Goal: Task Accomplishment & Management: Complete application form

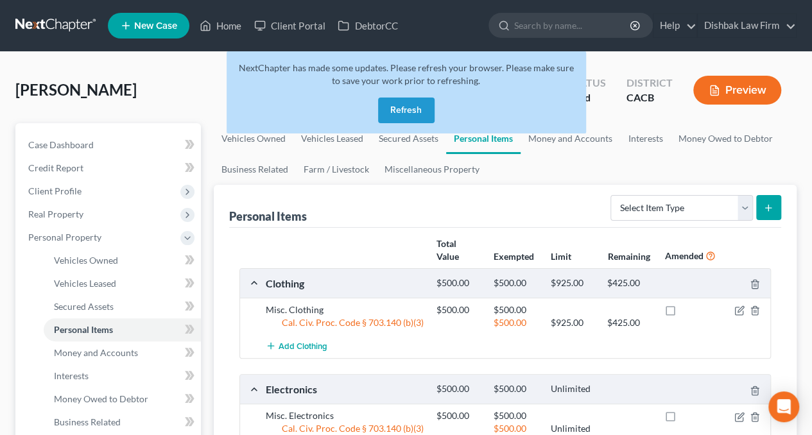
click at [415, 105] on button "Refresh" at bounding box center [406, 111] width 56 height 26
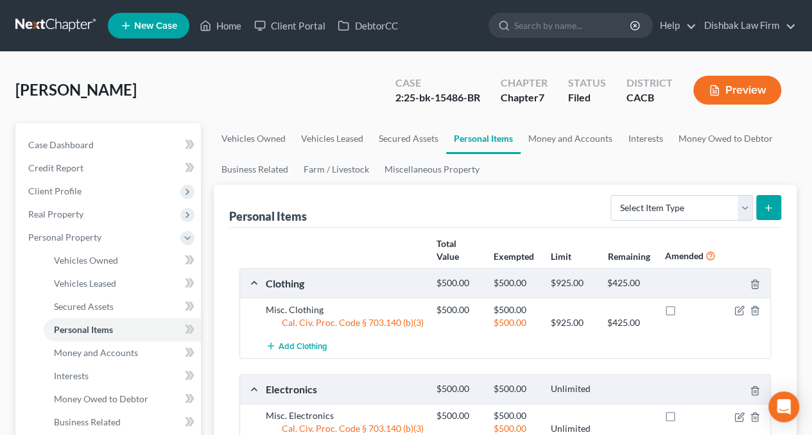
click at [83, 23] on link at bounding box center [56, 25] width 82 height 23
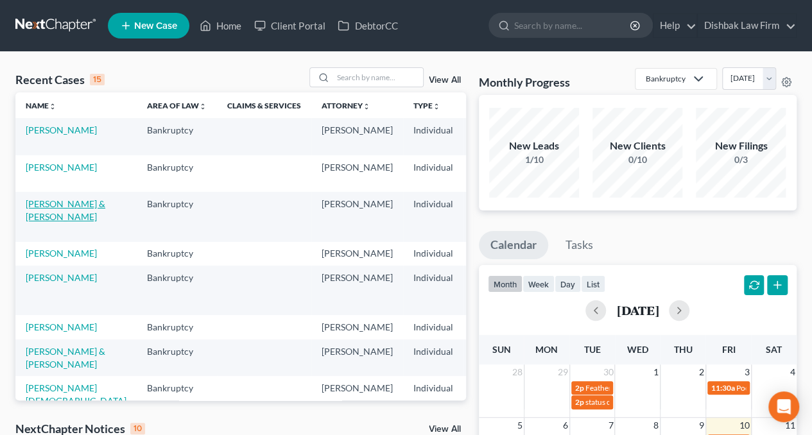
click at [40, 219] on link "Soria, Daniel & Alejandra" at bounding box center [66, 210] width 80 height 24
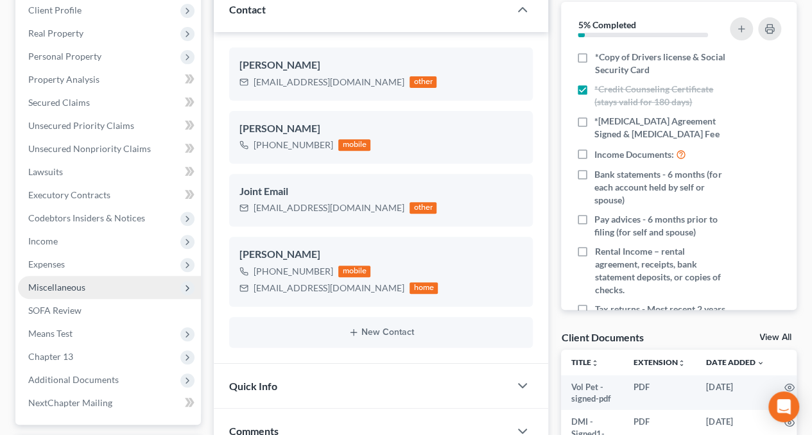
scroll to position [193, 0]
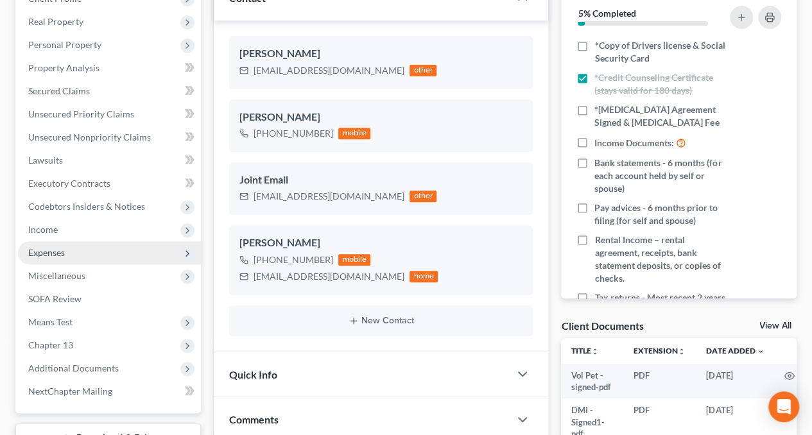
click at [69, 250] on span "Expenses" at bounding box center [109, 252] width 183 height 23
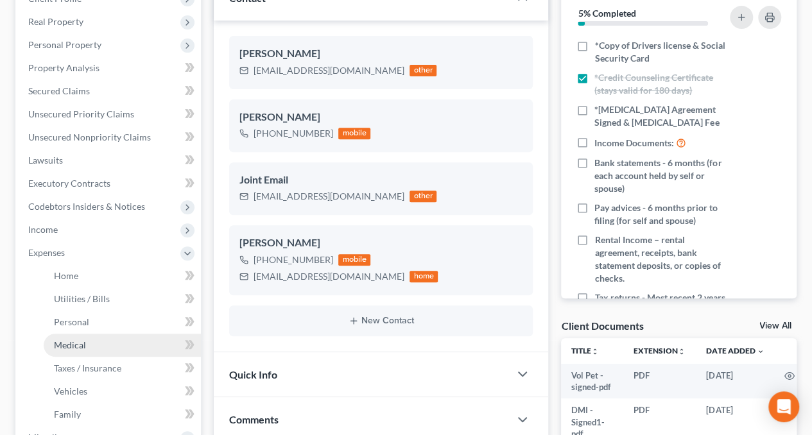
click at [85, 346] on span "Medical" at bounding box center [70, 344] width 32 height 11
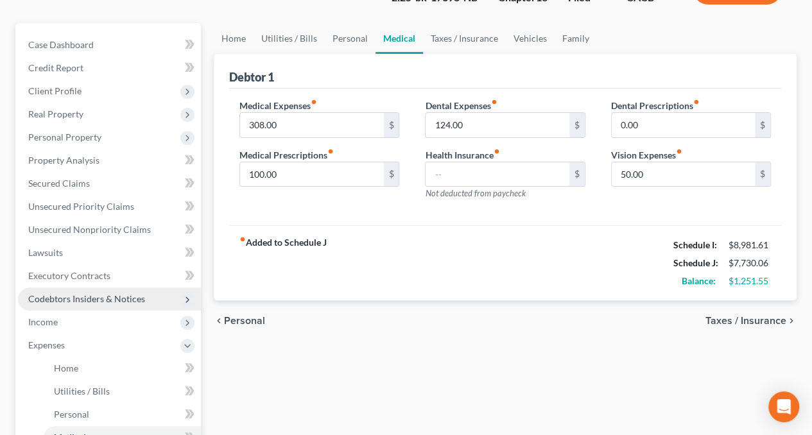
scroll to position [128, 0]
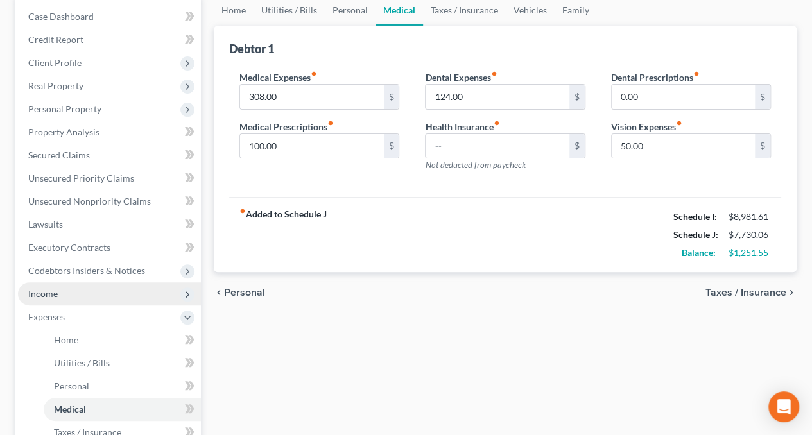
click at [58, 295] on span "Income" at bounding box center [109, 293] width 183 height 23
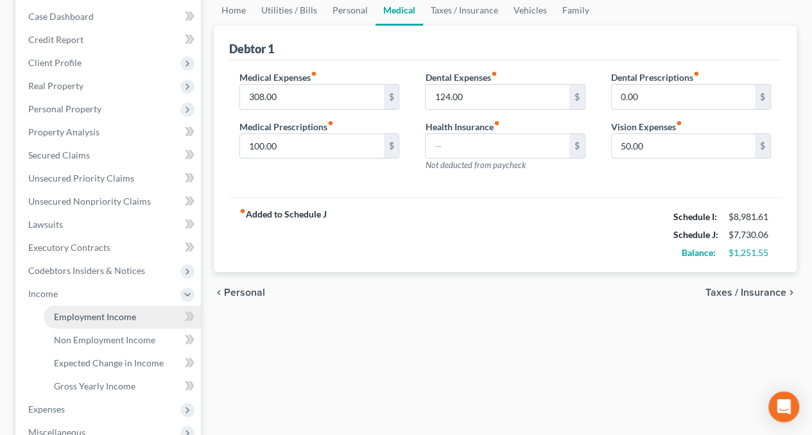
click at [78, 320] on span "Employment Income" at bounding box center [95, 316] width 82 height 11
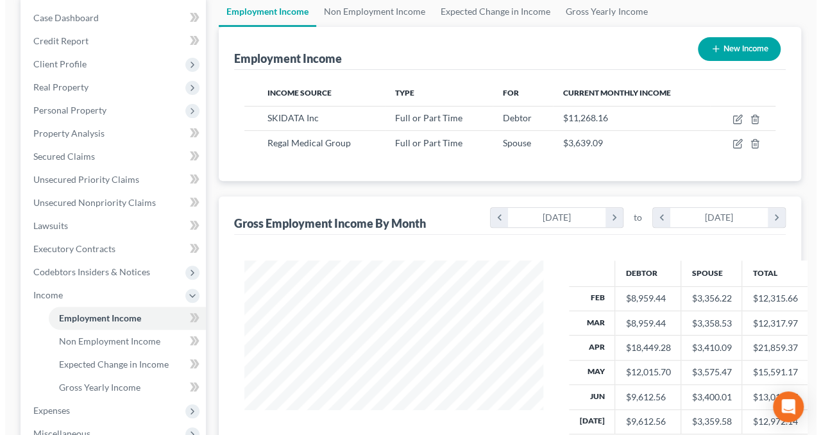
scroll to position [64, 0]
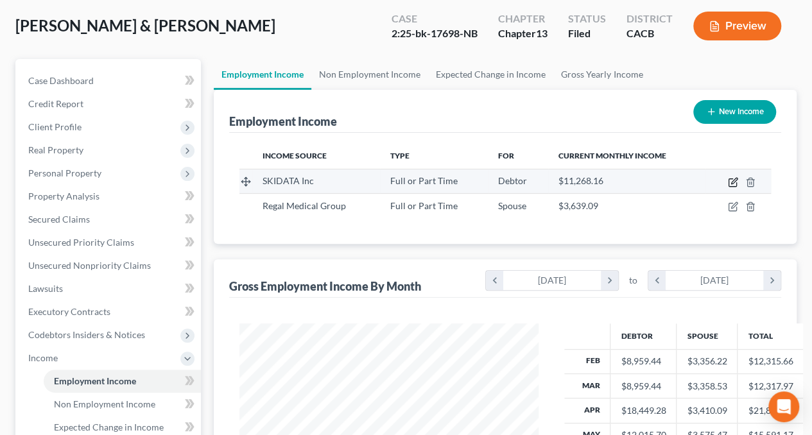
click at [730, 179] on icon "button" at bounding box center [732, 183] width 8 height 8
select select "0"
select select "4"
select select "3"
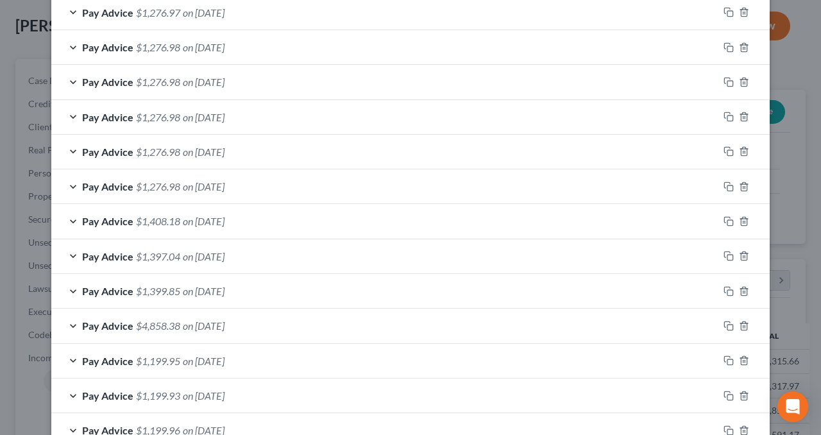
scroll to position [770, 0]
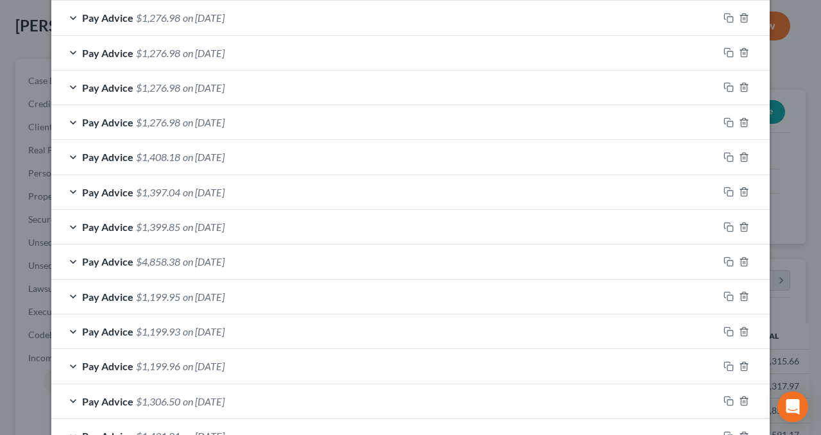
click at [65, 257] on div "Pay Advice $4,858.38 on 04/11/2025" at bounding box center [384, 262] width 667 height 34
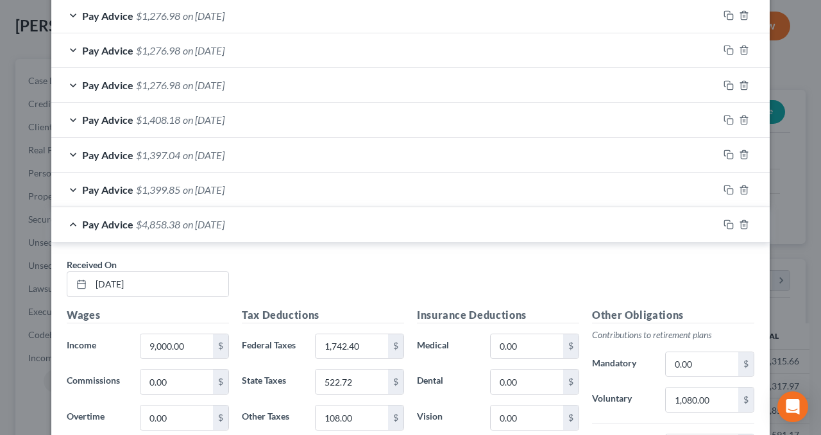
scroll to position [898, 0]
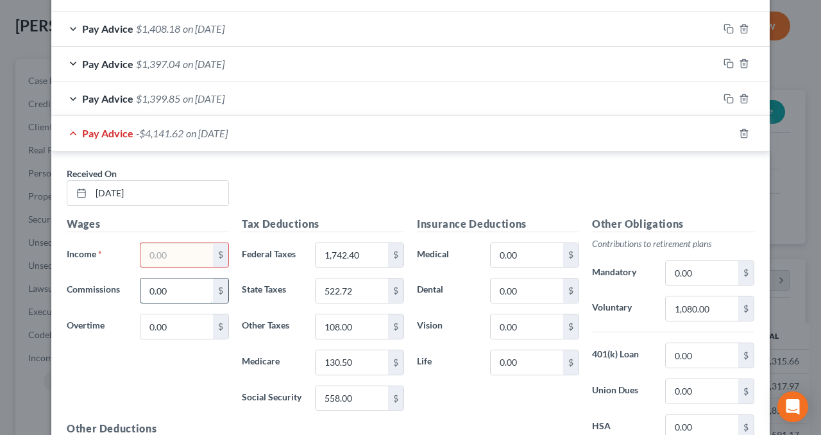
click at [196, 282] on input "0.00" at bounding box center [177, 291] width 73 height 24
paste input "9,00"
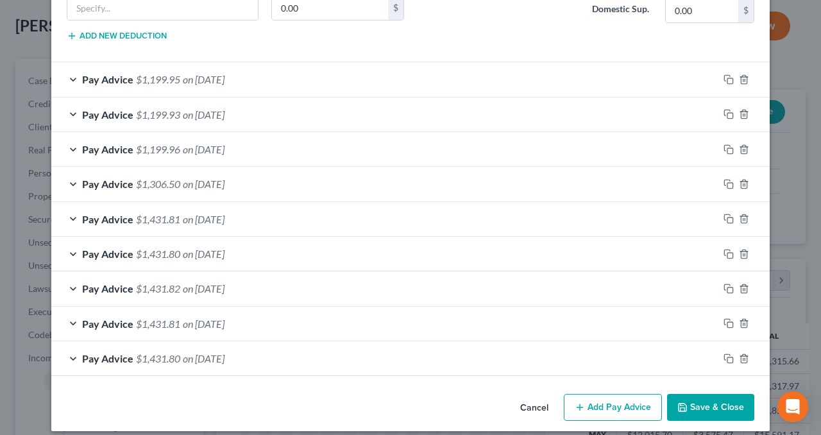
scroll to position [1352, 0]
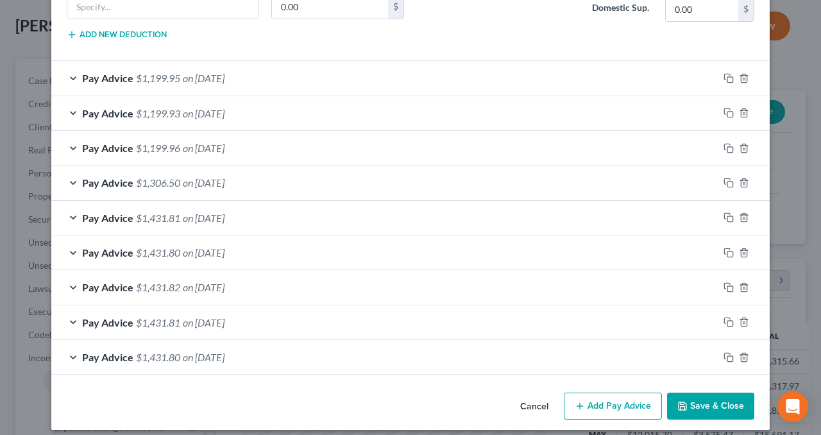
type input "9,000.00"
click at [720, 399] on button "Save & Close" at bounding box center [710, 406] width 87 height 27
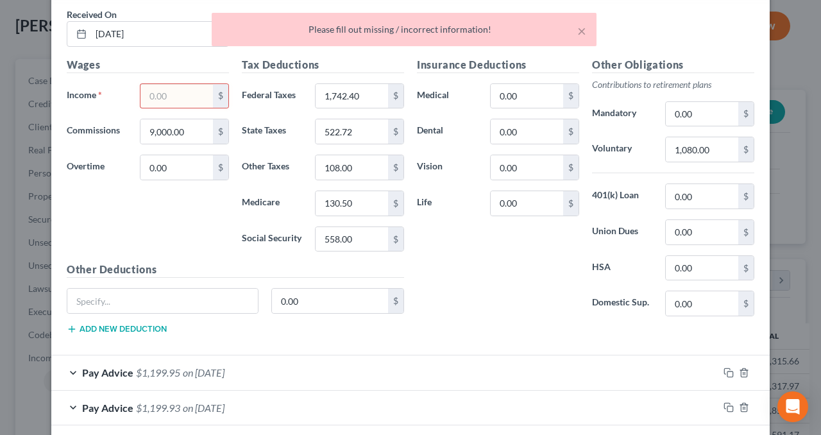
scroll to position [1031, 0]
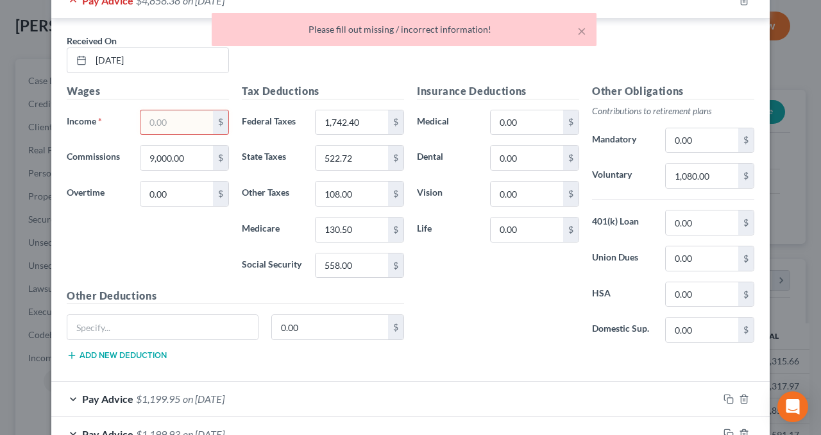
click at [162, 119] on input "text" at bounding box center [177, 122] width 73 height 24
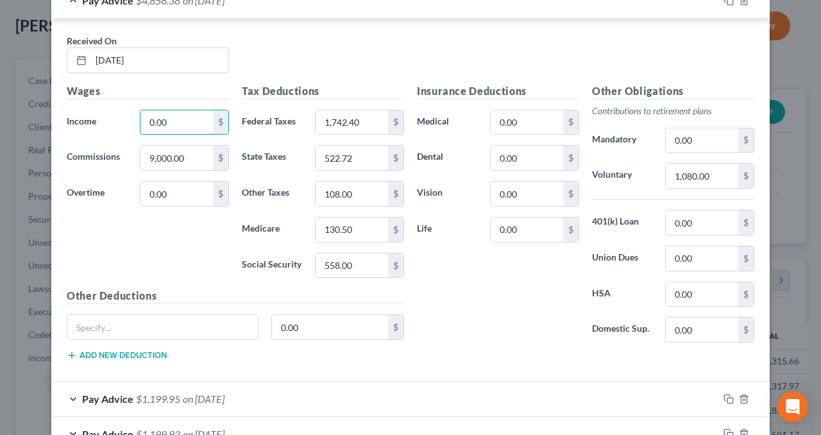
type input "0.00"
click at [162, 235] on div "Wages Income * 0.00 $ Commissions 9,000.00 $ Overtime 0.00 $" at bounding box center [147, 185] width 175 height 205
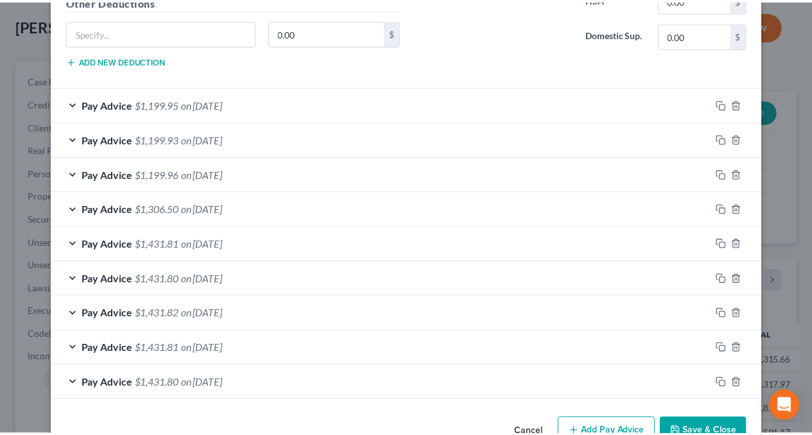
scroll to position [1352, 0]
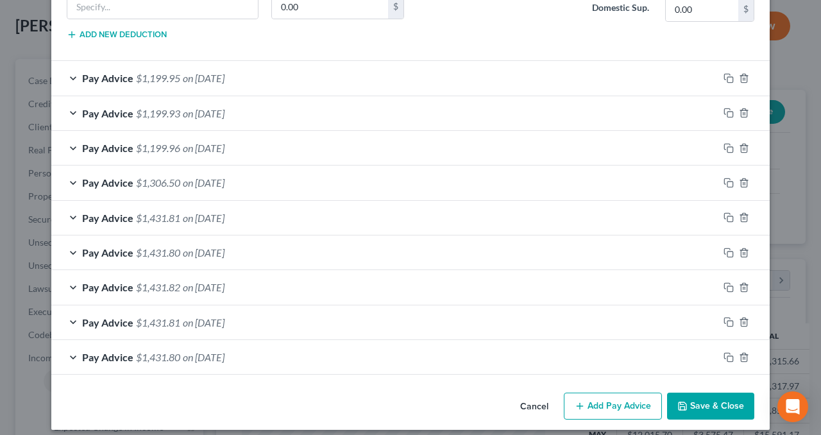
click at [715, 400] on button "Save & Close" at bounding box center [710, 406] width 87 height 27
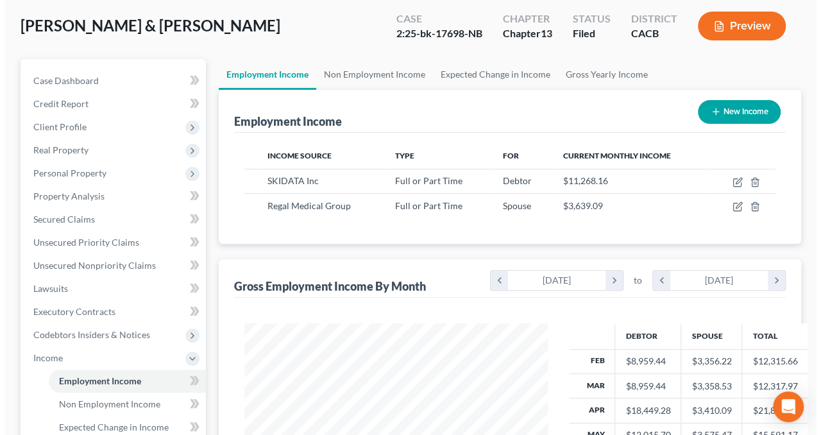
scroll to position [641517, 641420]
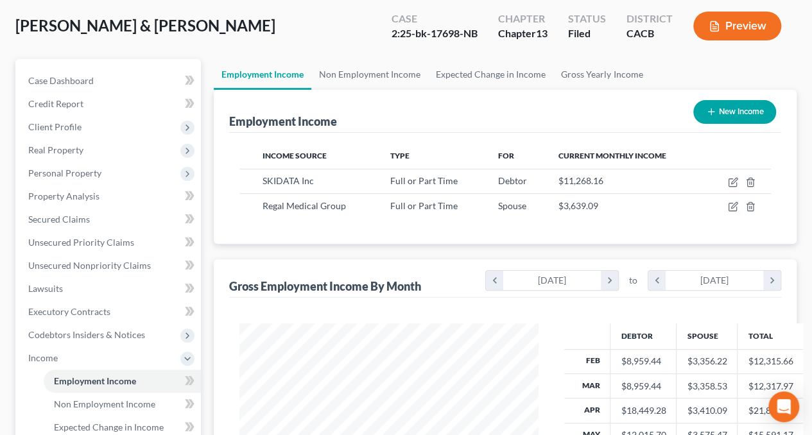
click at [753, 24] on button "Preview" at bounding box center [737, 26] width 88 height 29
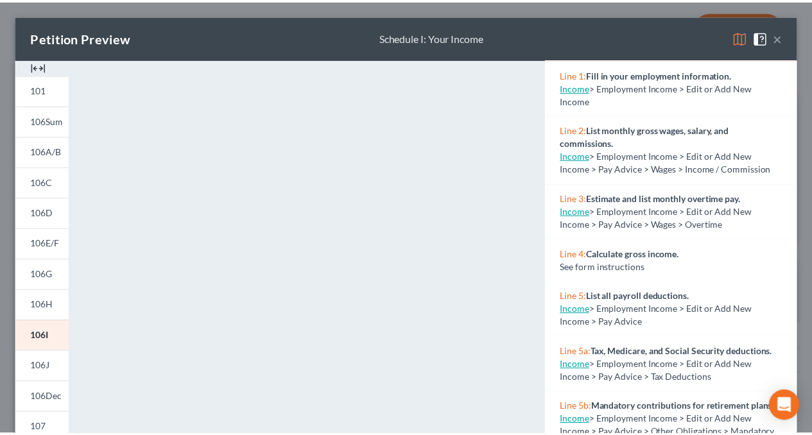
scroll to position [0, 0]
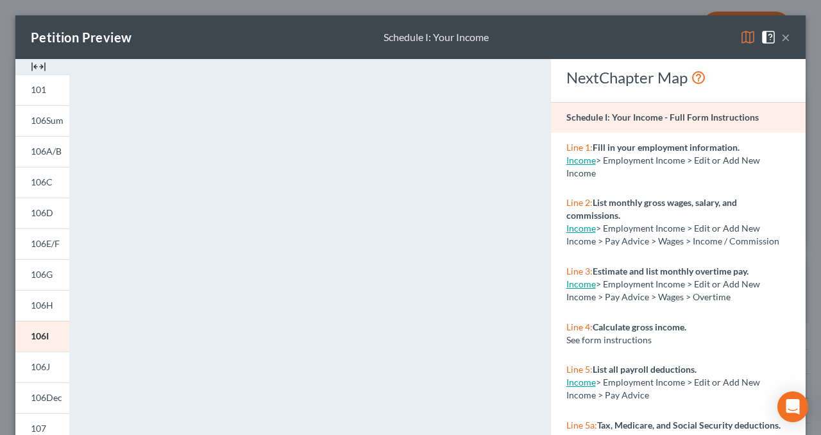
click at [782, 35] on button "×" at bounding box center [786, 37] width 9 height 15
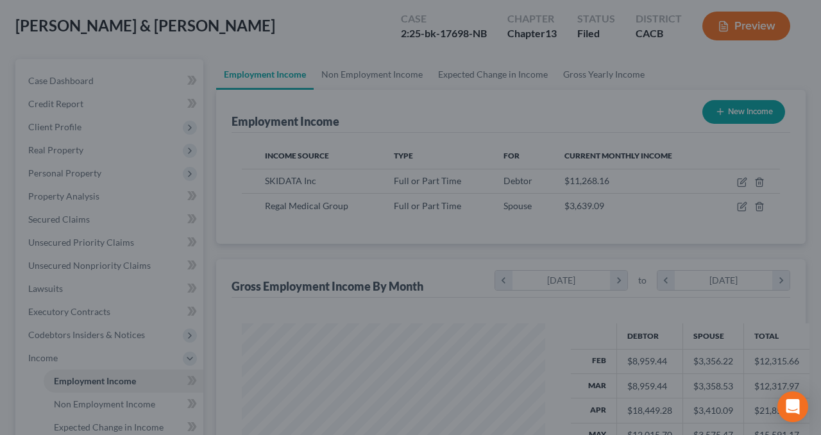
scroll to position [641517, 641420]
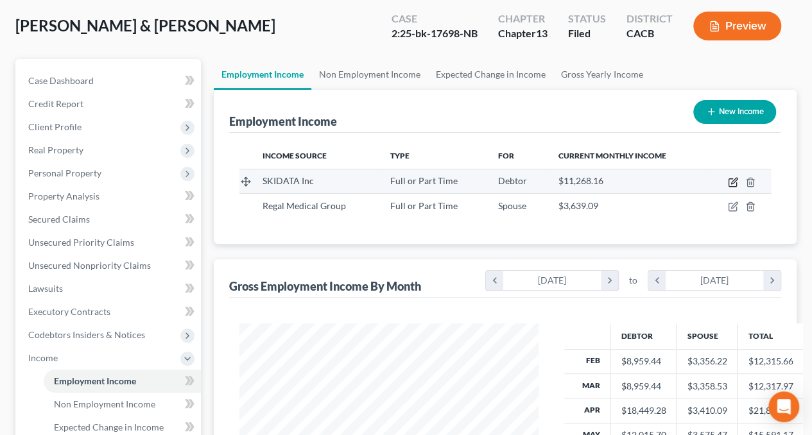
click at [731, 182] on icon "button" at bounding box center [734, 181] width 6 height 6
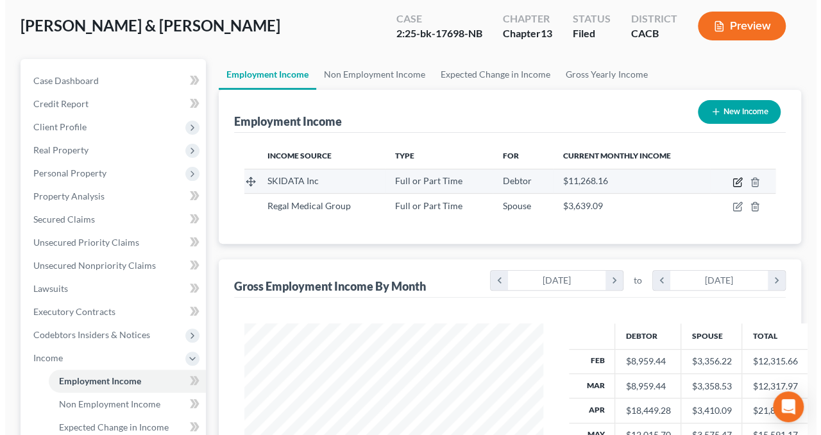
select select "0"
select select "4"
select select "3"
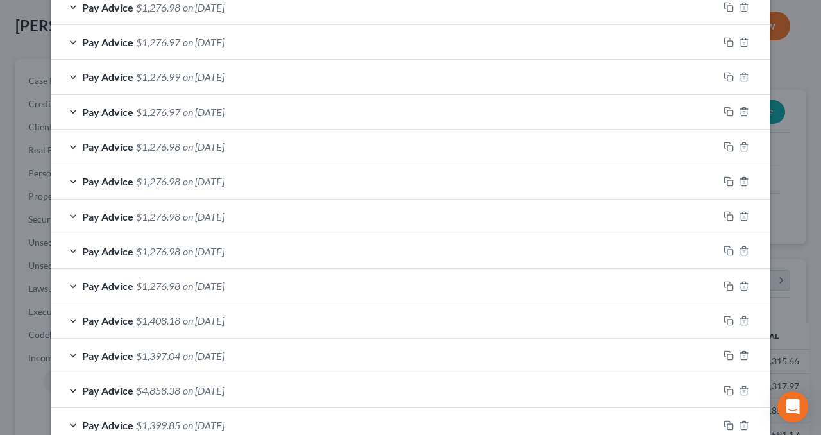
scroll to position [680, 0]
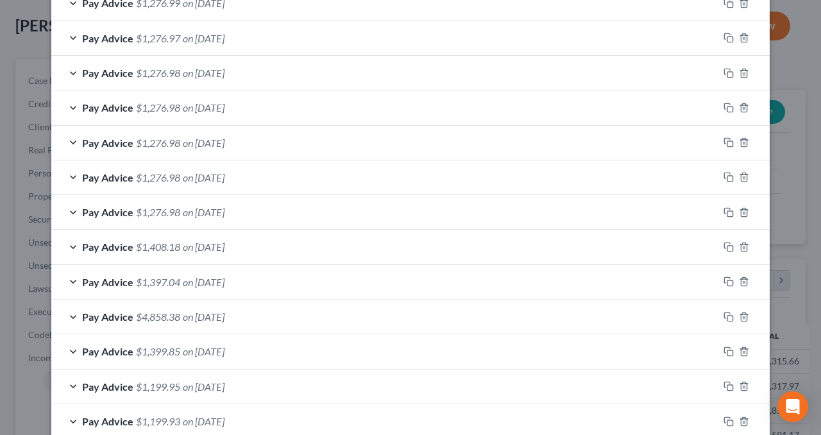
click at [261, 314] on div "Pay Advice $4,858.38 on 04/11/2025" at bounding box center [384, 317] width 667 height 34
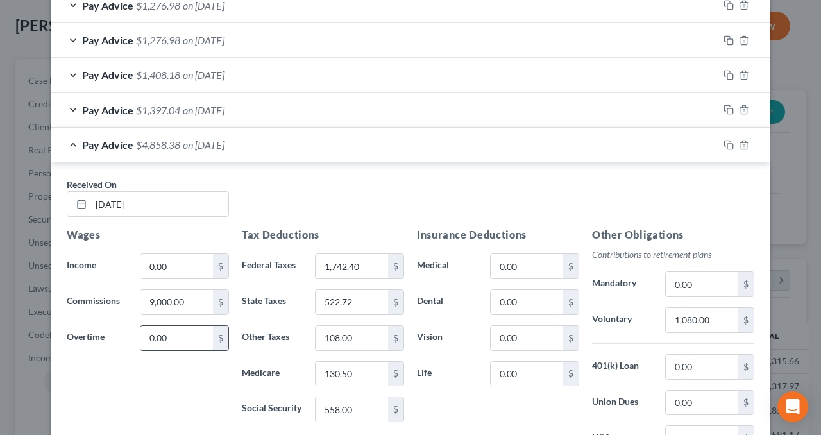
scroll to position [937, 0]
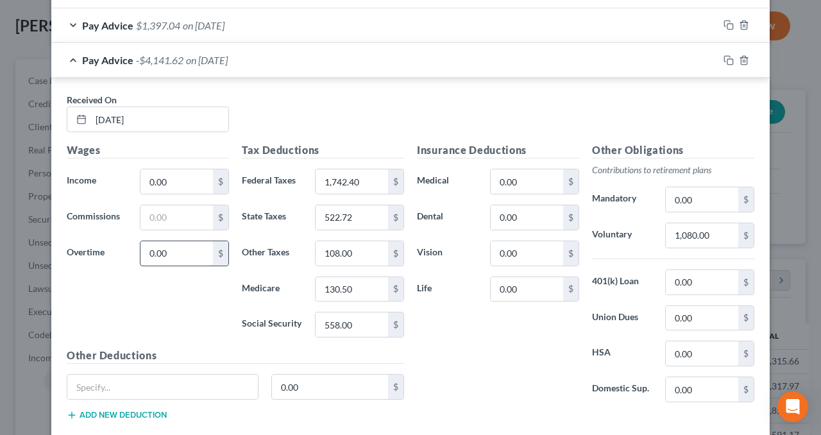
click at [167, 248] on input "0.00" at bounding box center [177, 253] width 73 height 24
paste input "9,00"
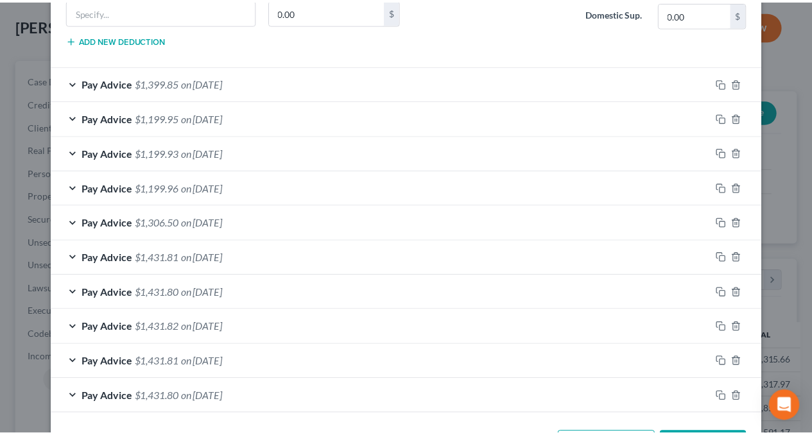
scroll to position [1352, 0]
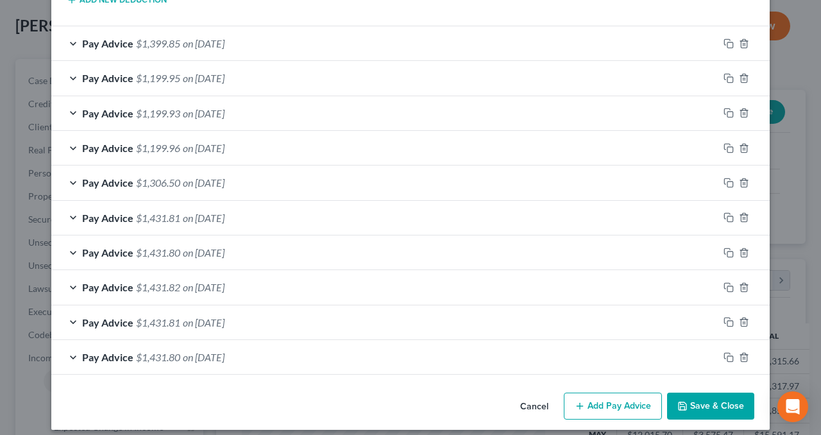
type input "9,000.00"
click at [728, 393] on button "Save & Close" at bounding box center [710, 406] width 87 height 27
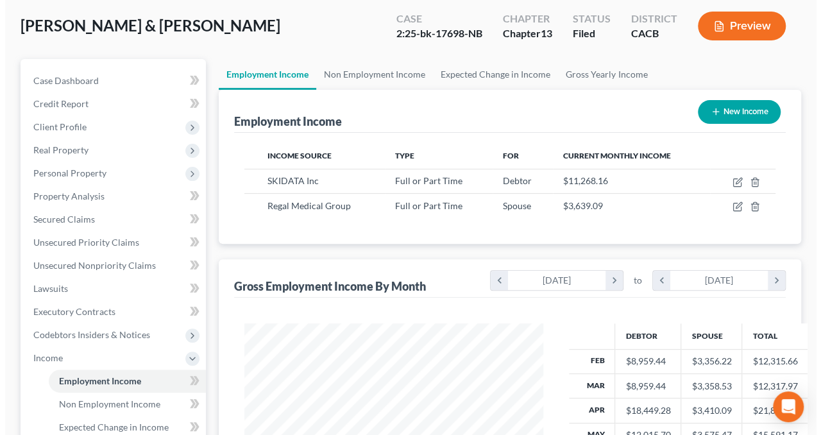
scroll to position [641517, 641420]
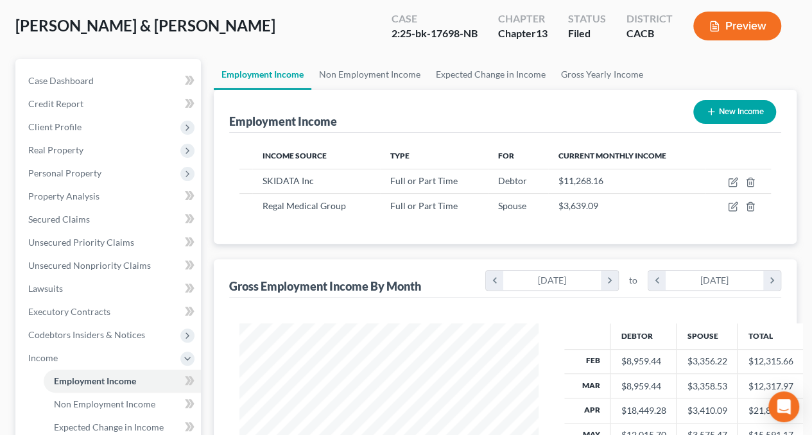
click at [751, 24] on button "Preview" at bounding box center [737, 26] width 88 height 29
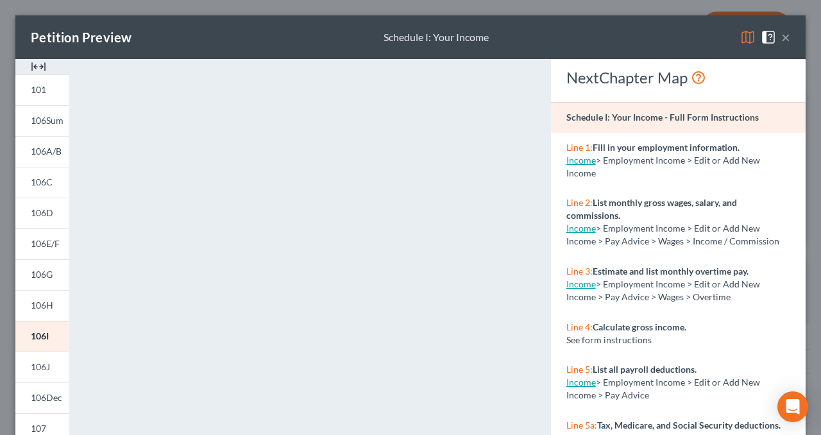
click at [42, 65] on img at bounding box center [38, 66] width 15 height 15
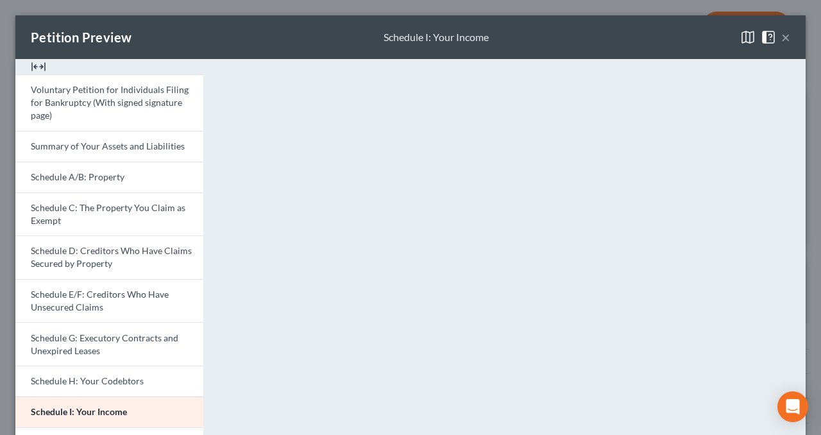
click at [782, 34] on button "×" at bounding box center [786, 37] width 9 height 15
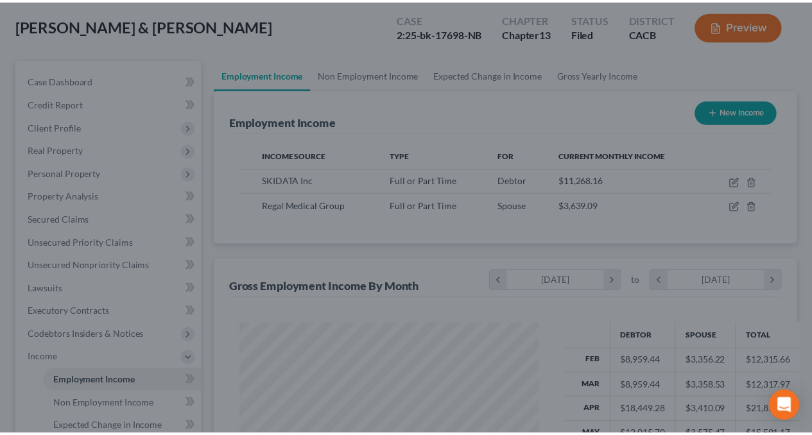
scroll to position [641517, 641420]
